Goal: Task Accomplishment & Management: Use online tool/utility

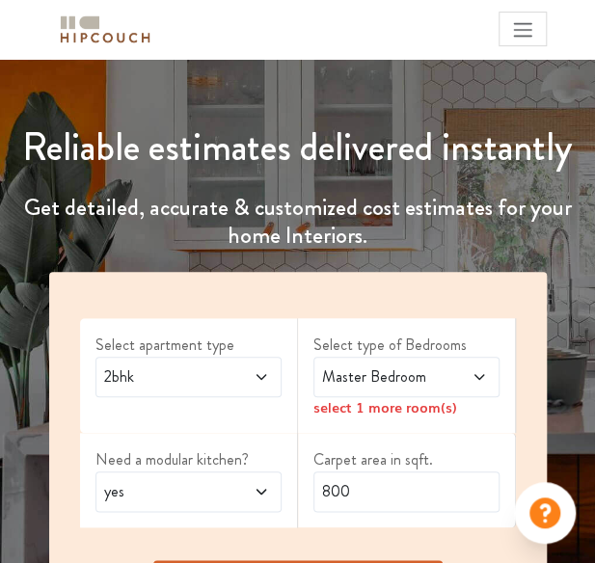
scroll to position [289, 0]
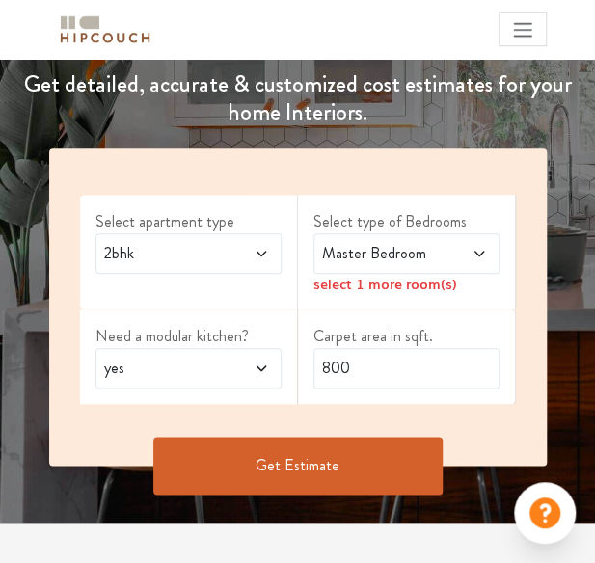
click at [176, 244] on span "2bhk" at bounding box center [163, 253] width 126 height 23
click at [185, 242] on span "2bhk" at bounding box center [163, 253] width 126 height 23
click at [452, 247] on span at bounding box center [465, 253] width 42 height 23
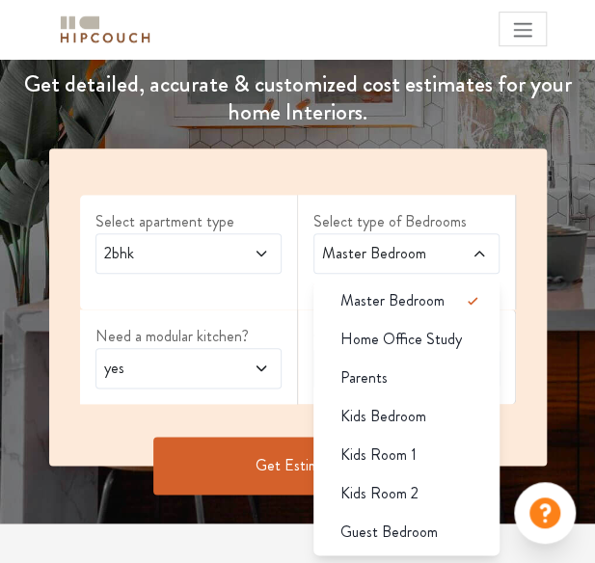
click at [434, 253] on span "Master Bedroom" at bounding box center [381, 253] width 126 height 23
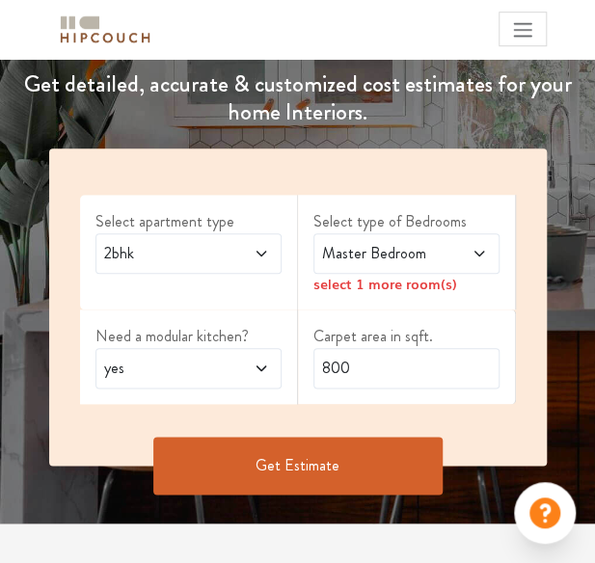
click at [176, 374] on span "yes" at bounding box center [163, 368] width 126 height 23
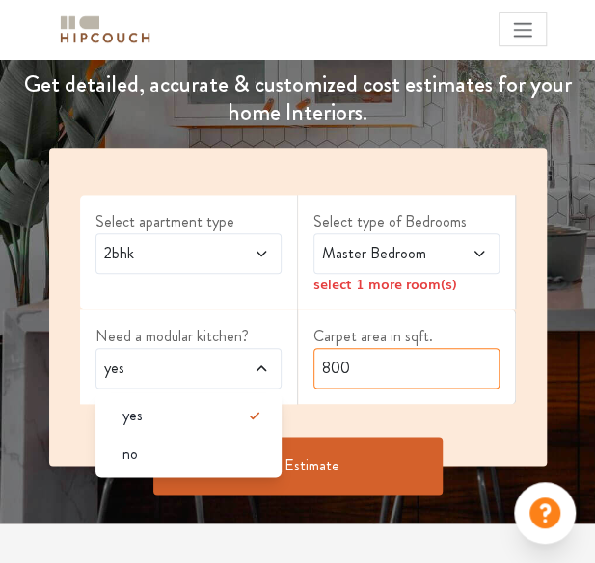
click at [346, 359] on input "800" at bounding box center [406, 368] width 186 height 40
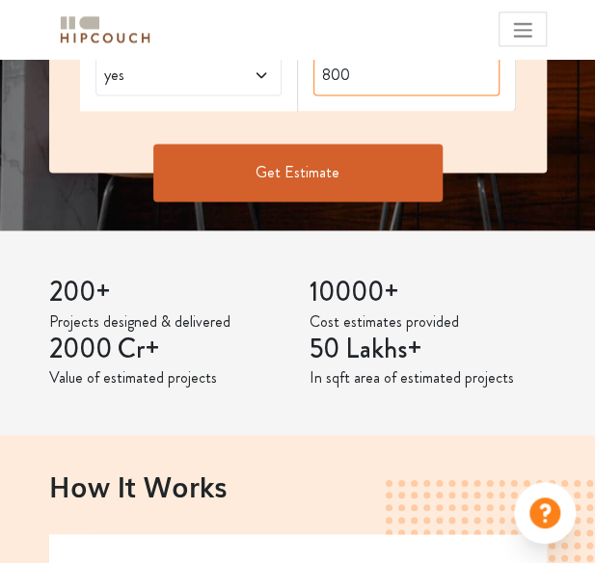
scroll to position [675, 0]
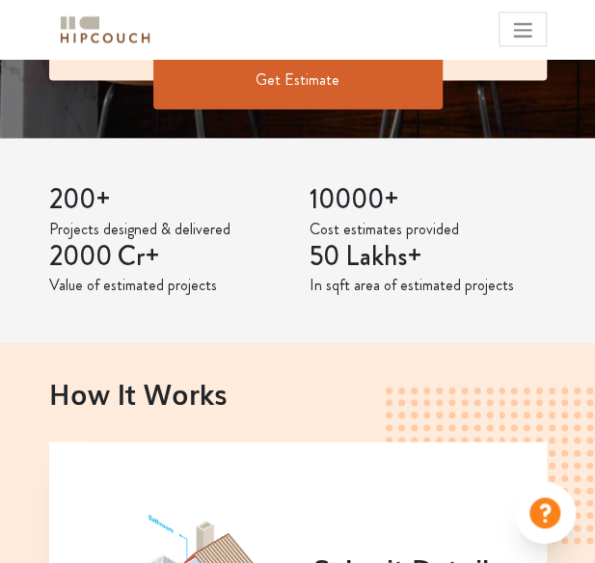
click at [324, 86] on button "Get Estimate" at bounding box center [297, 80] width 289 height 58
